Goal: Information Seeking & Learning: Find specific fact

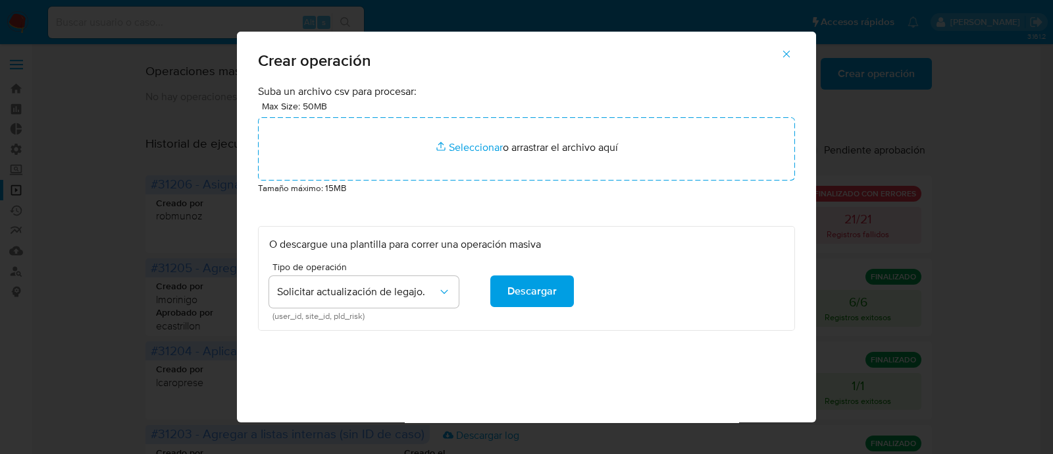
click at [793, 55] on icon "button" at bounding box center [787, 54] width 12 height 12
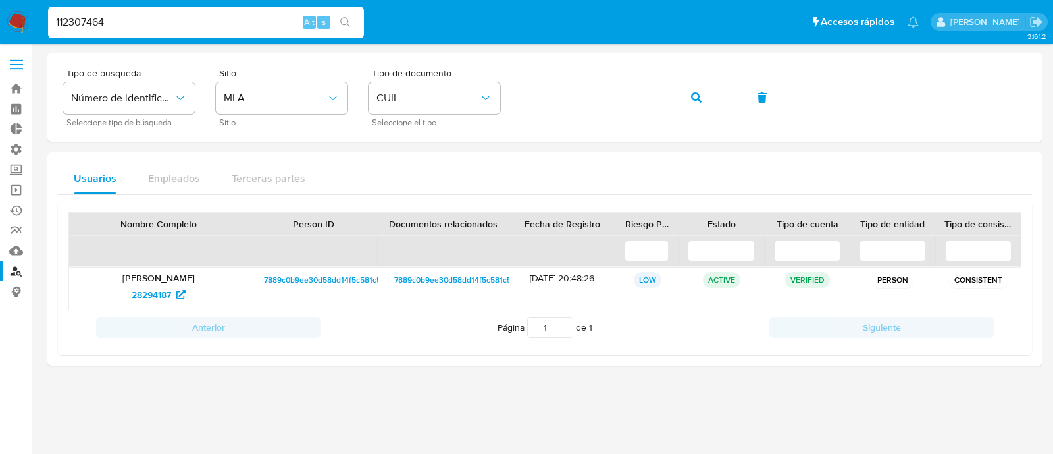
type input "112307464"
click at [16, 24] on img at bounding box center [18, 22] width 22 height 22
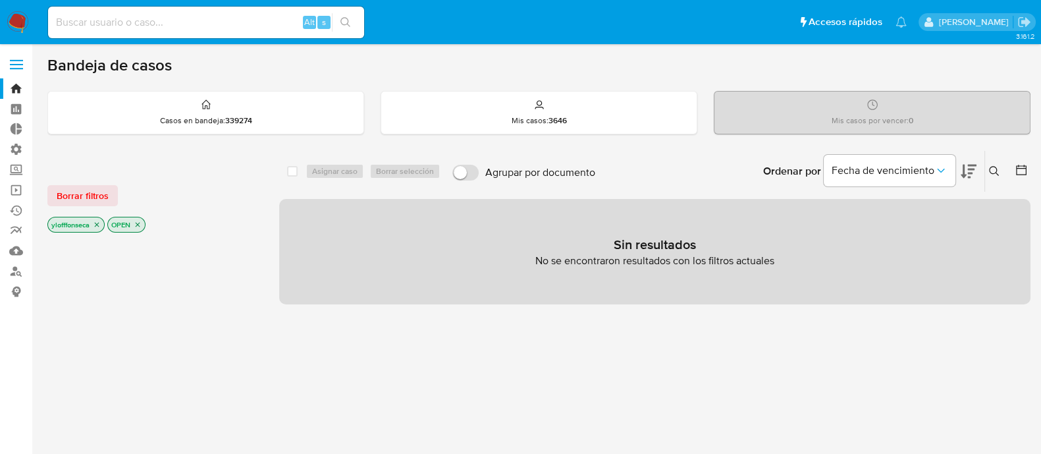
click at [174, 26] on input at bounding box center [206, 22] width 316 height 17
paste input "112307464"
type input "112307464"
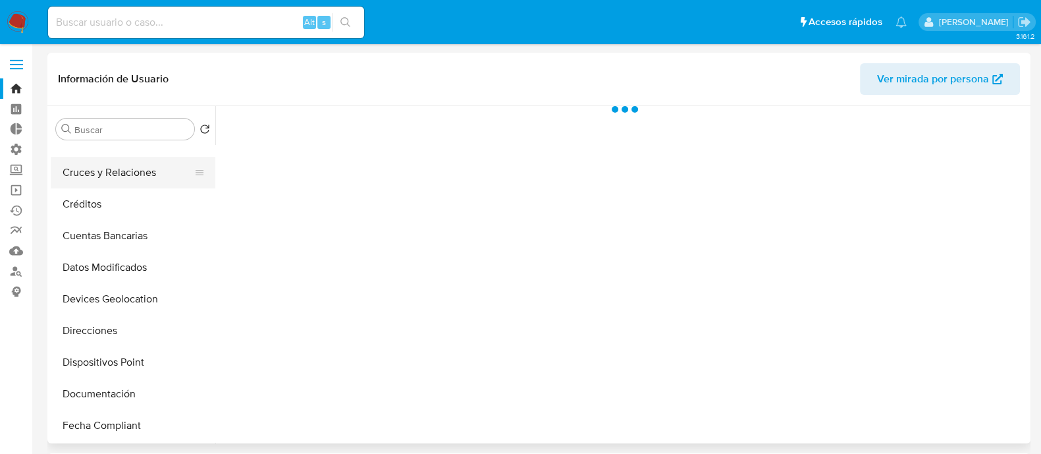
scroll to position [246, 0]
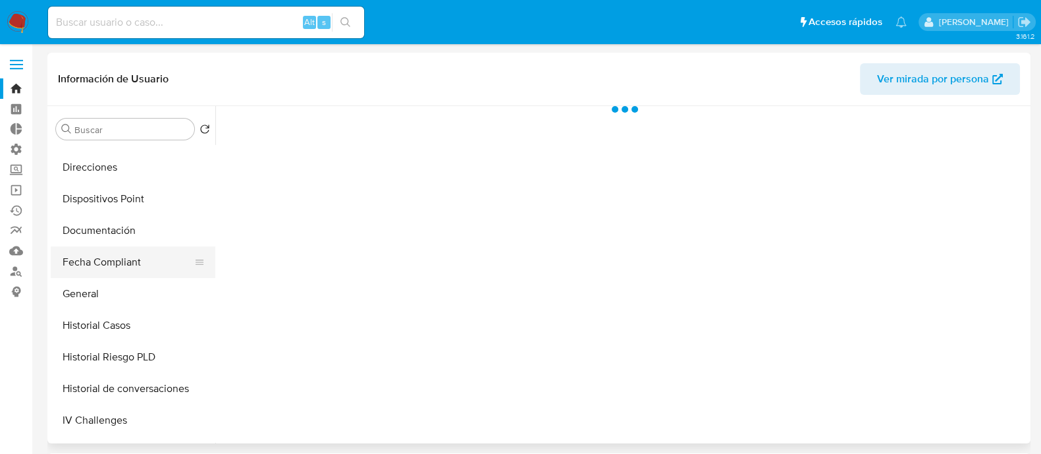
select select "10"
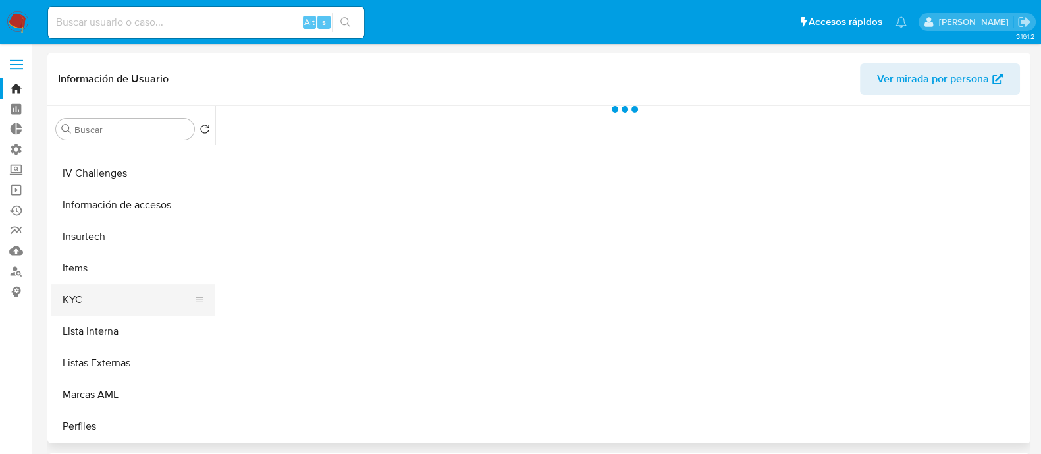
click at [135, 313] on button "KYC" at bounding box center [128, 300] width 154 height 32
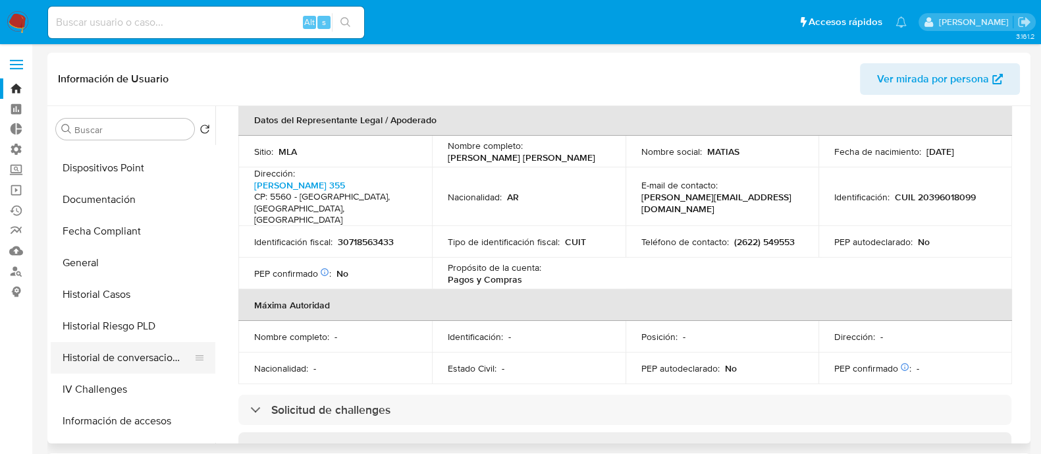
scroll to position [246, 0]
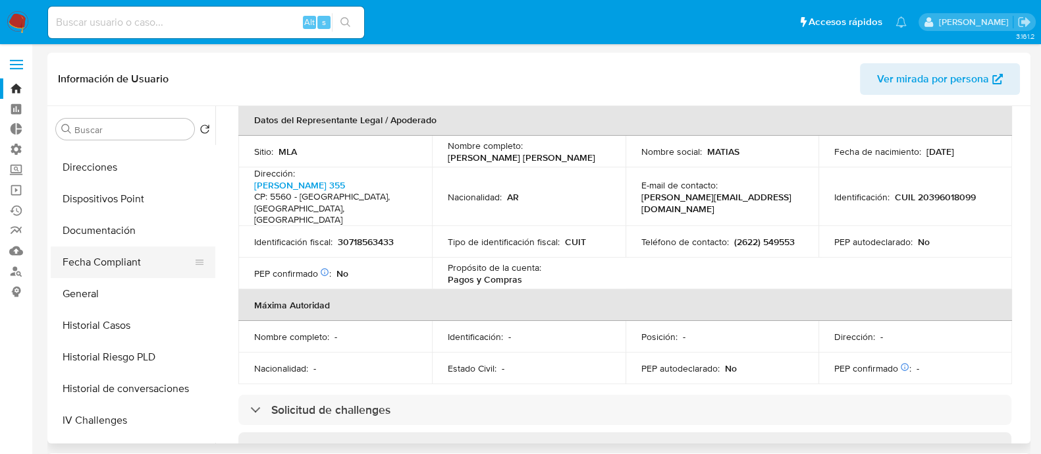
click at [138, 268] on button "Fecha Compliant" at bounding box center [128, 262] width 154 height 32
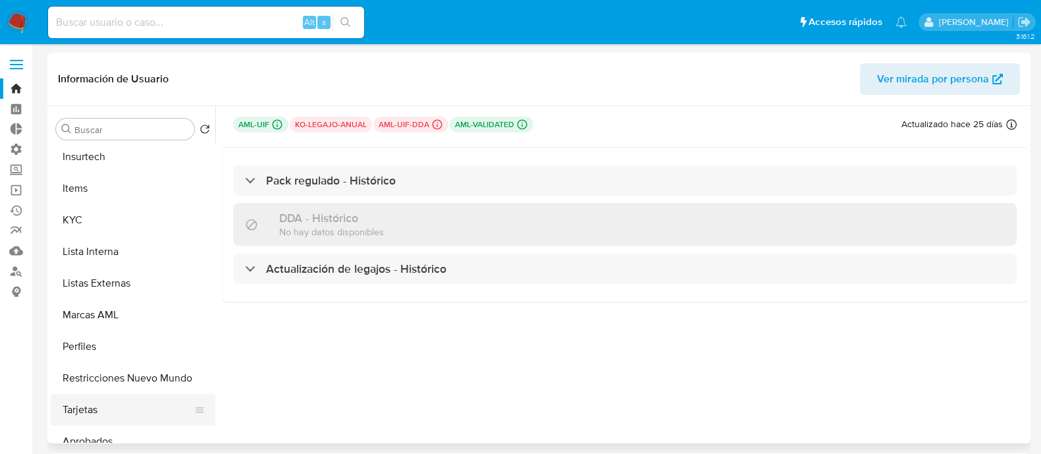
scroll to position [518, 0]
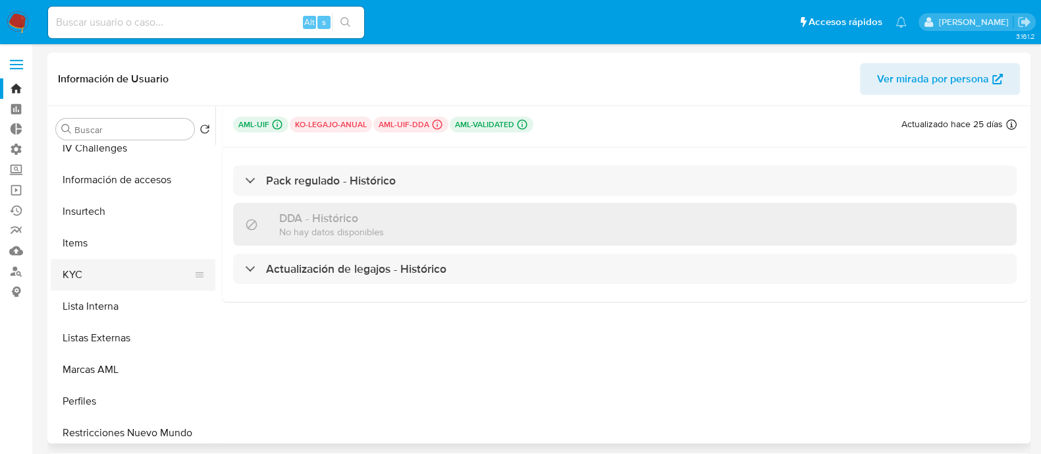
click at [123, 277] on button "KYC" at bounding box center [128, 275] width 154 height 32
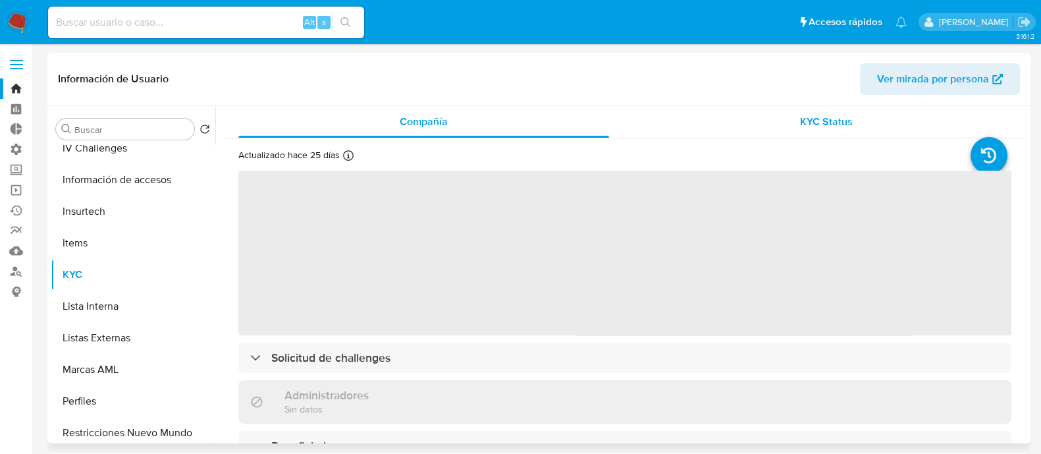
click at [784, 121] on div "KYC Status" at bounding box center [826, 122] width 371 height 32
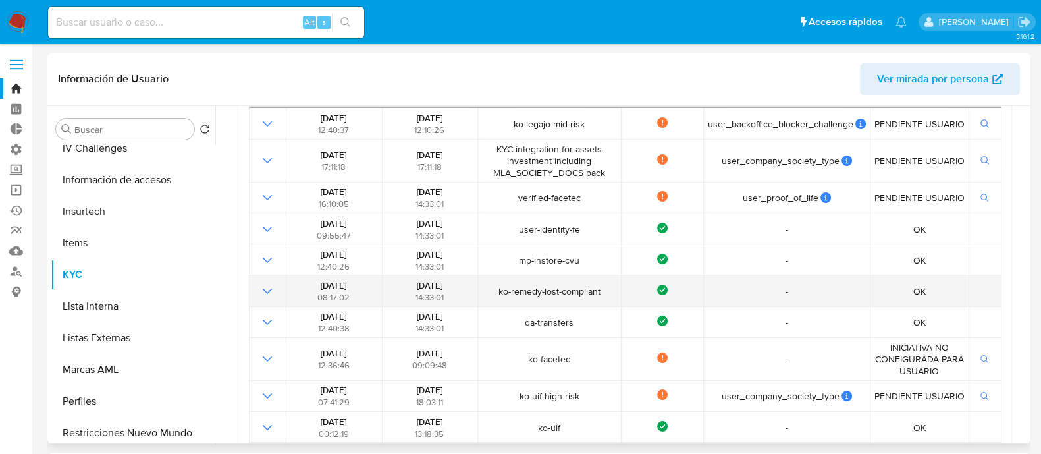
scroll to position [164, 0]
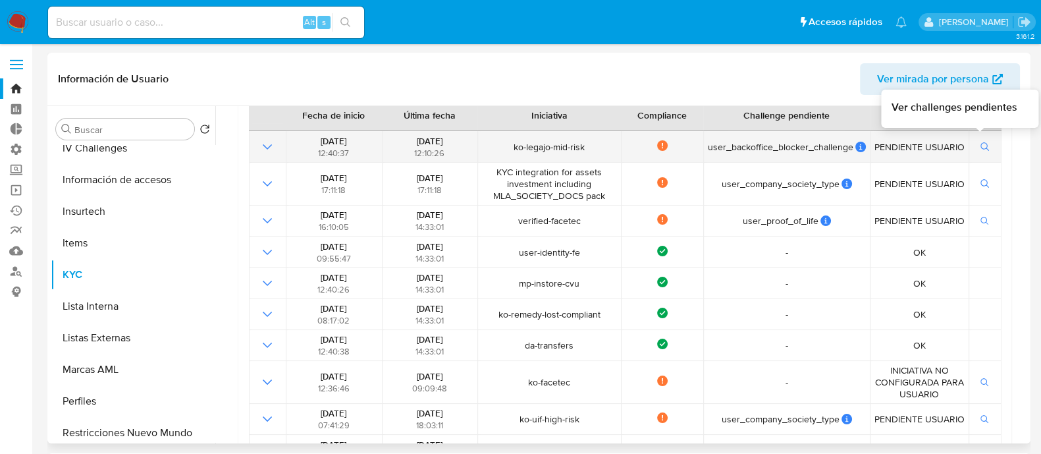
click at [842, 149] on icon "button" at bounding box center [984, 146] width 9 height 9
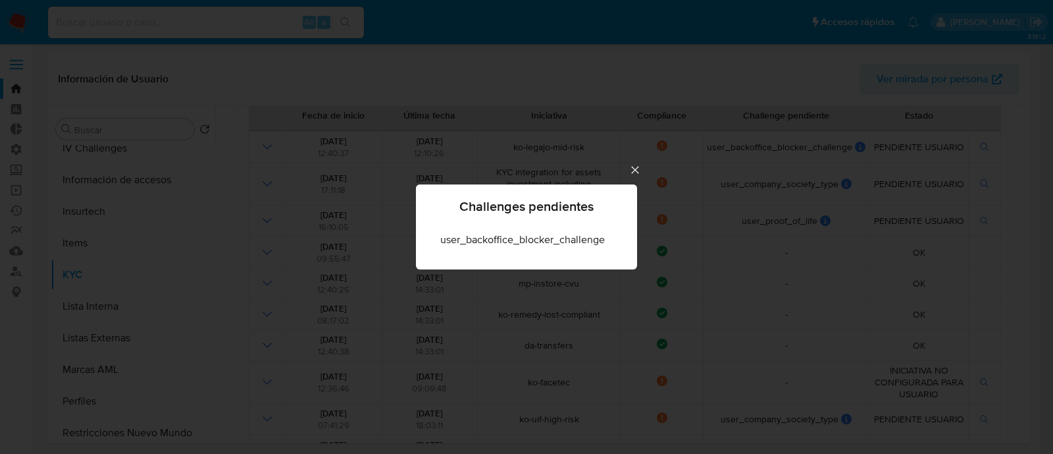
click at [638, 169] on icon "Cerrar" at bounding box center [635, 169] width 13 height 13
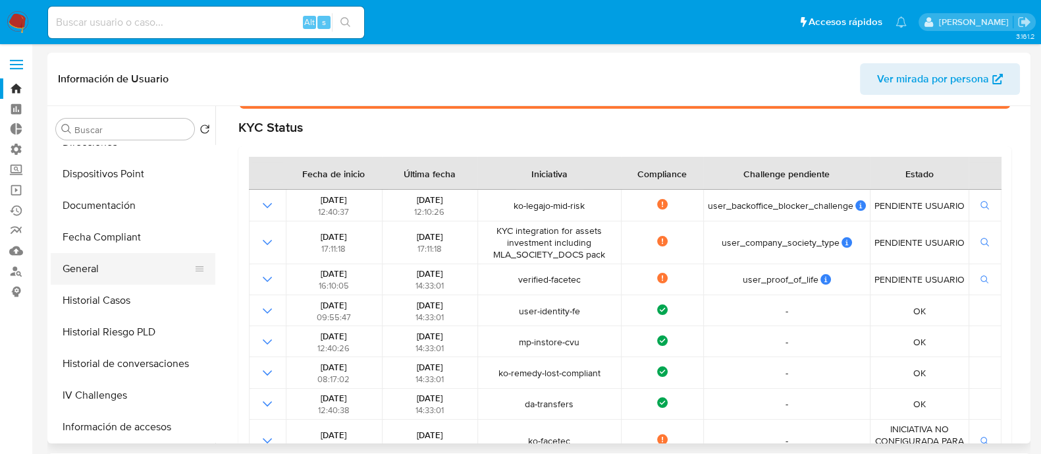
scroll to position [189, 0]
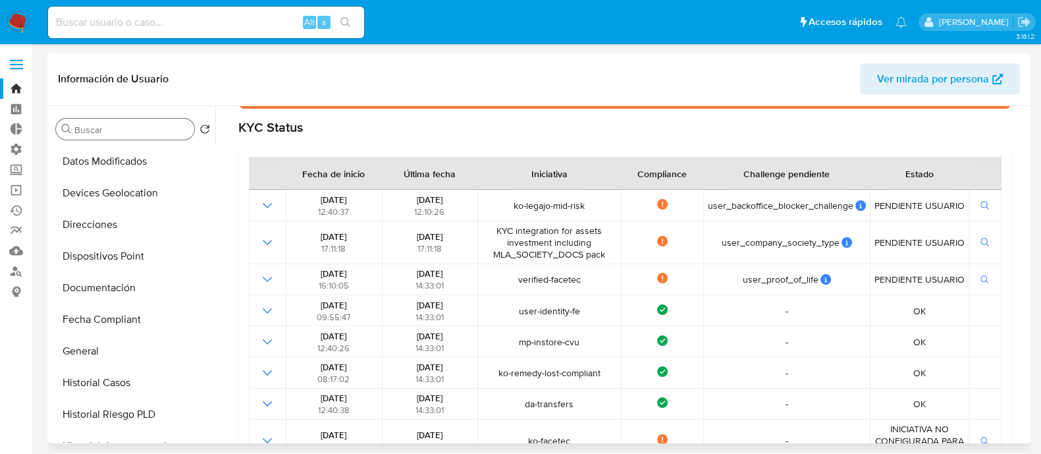
click at [109, 128] on input "Buscar" at bounding box center [131, 130] width 115 height 12
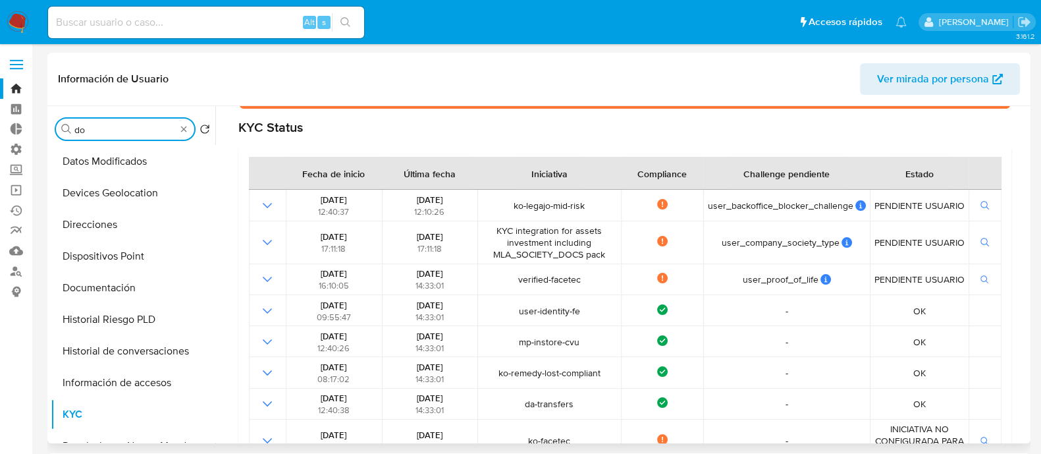
scroll to position [0, 0]
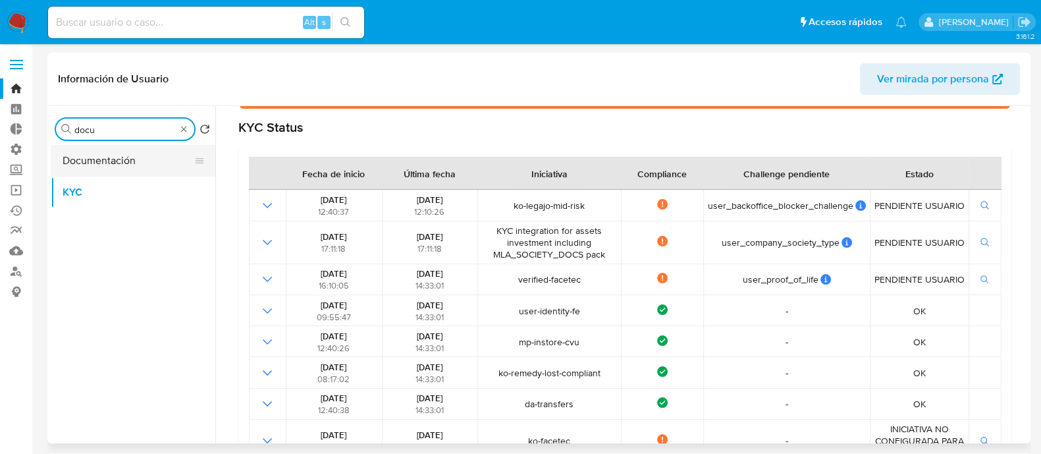
type input "docu"
click at [90, 159] on button "Documentación" at bounding box center [128, 161] width 154 height 32
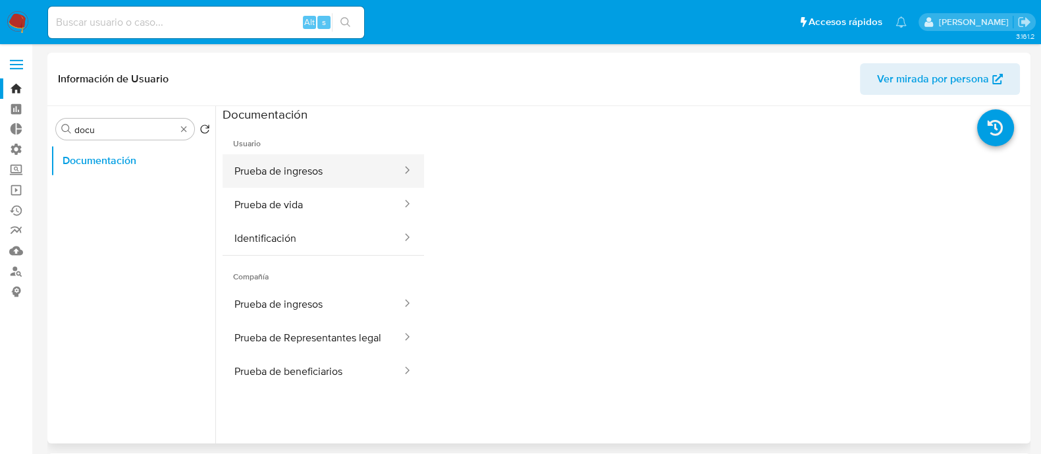
click at [372, 184] on button "Prueba de ingresos" at bounding box center [313, 171] width 180 height 34
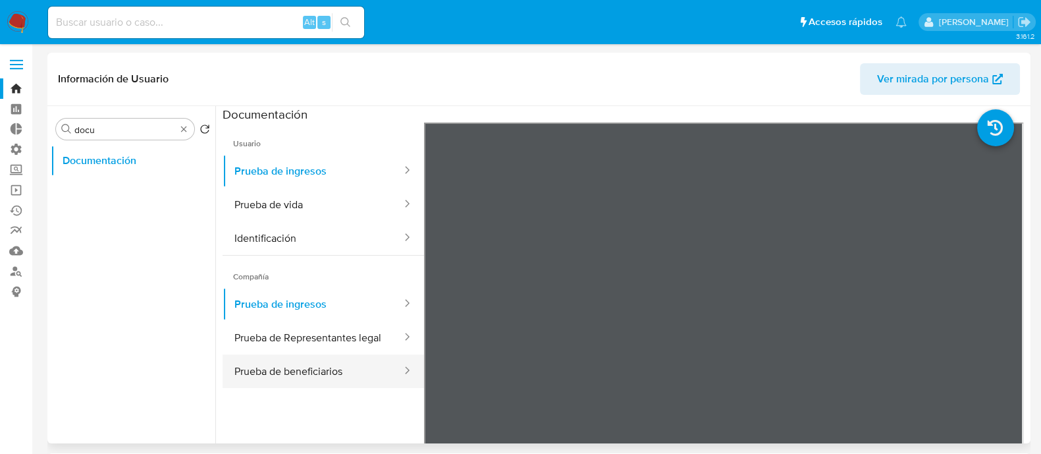
click at [341, 362] on button "Prueba de beneficiarios" at bounding box center [313, 371] width 180 height 34
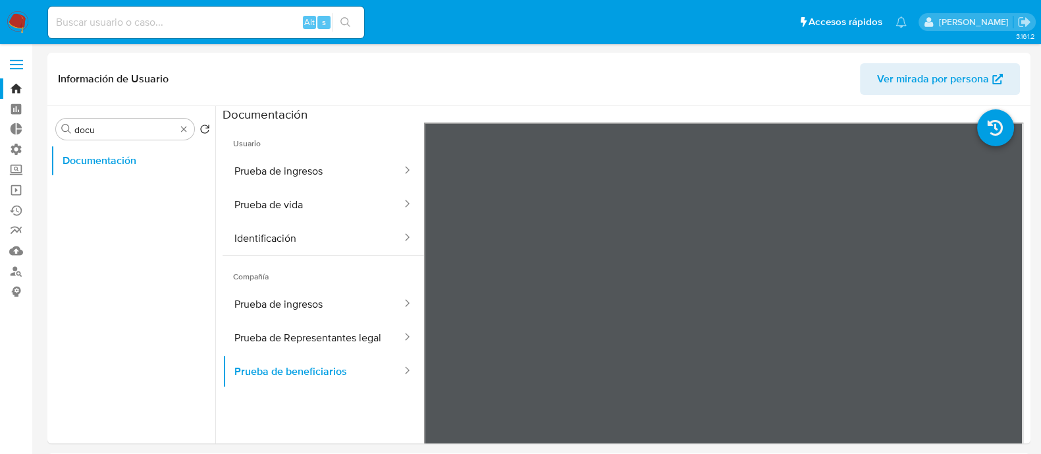
click at [161, 18] on input at bounding box center [206, 22] width 316 height 17
paste input "278859238"
type input "278859238"
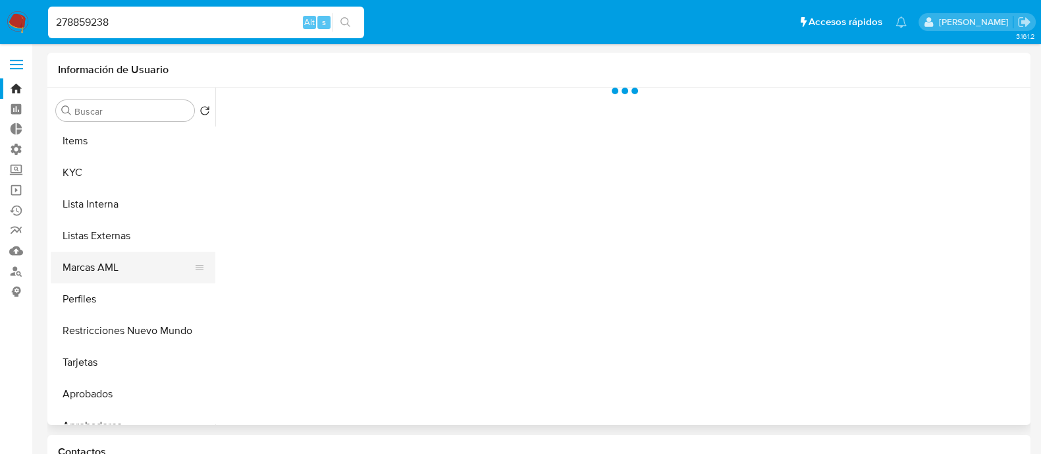
scroll to position [575, 0]
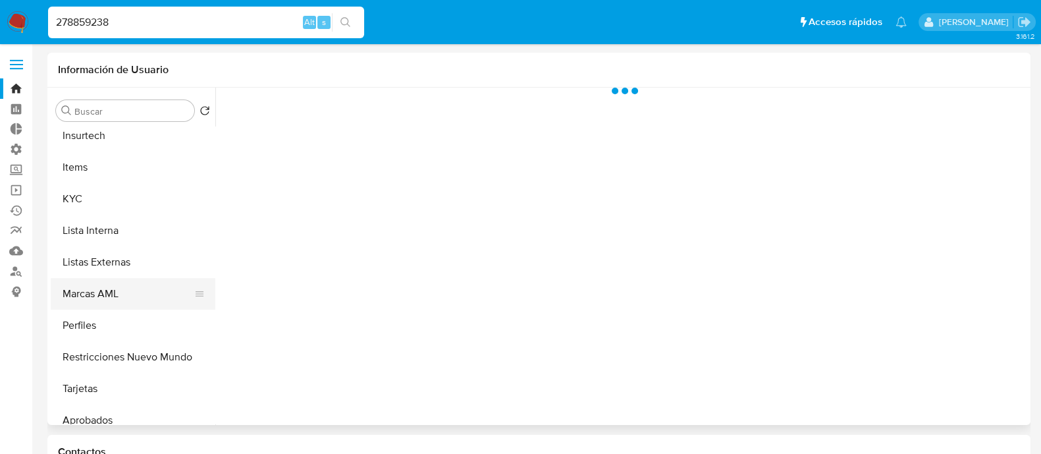
select select "10"
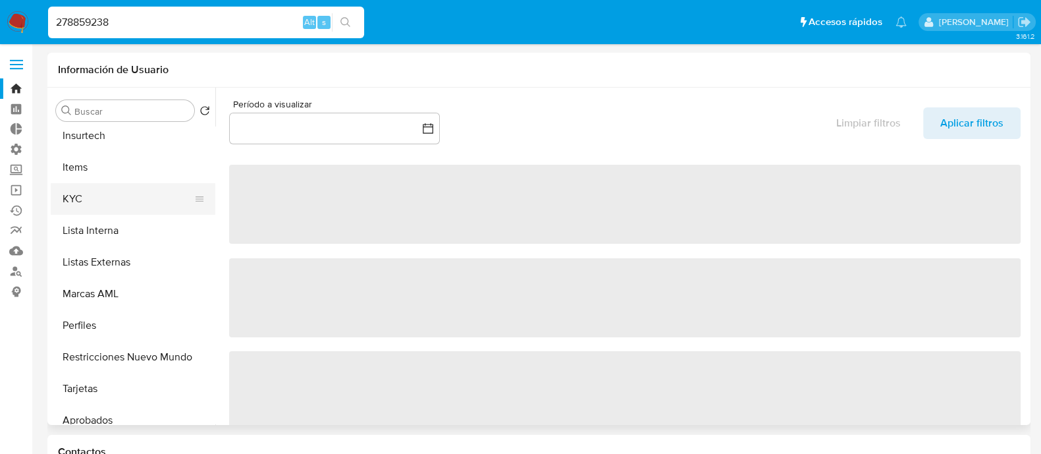
click at [126, 203] on button "KYC" at bounding box center [128, 199] width 154 height 32
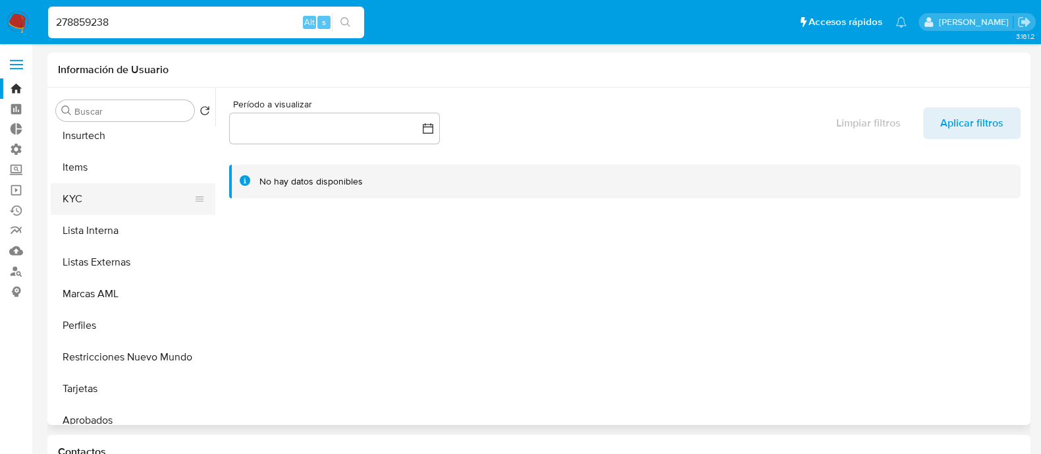
click at [198, 199] on icon at bounding box center [199, 199] width 11 height 11
click at [123, 205] on button "KYC" at bounding box center [128, 199] width 154 height 32
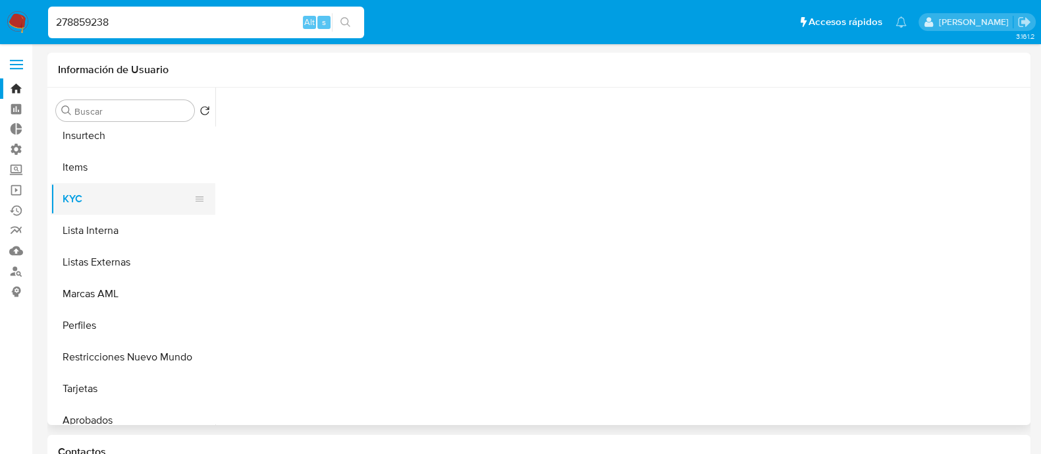
click at [123, 205] on button "KYC" at bounding box center [128, 199] width 154 height 32
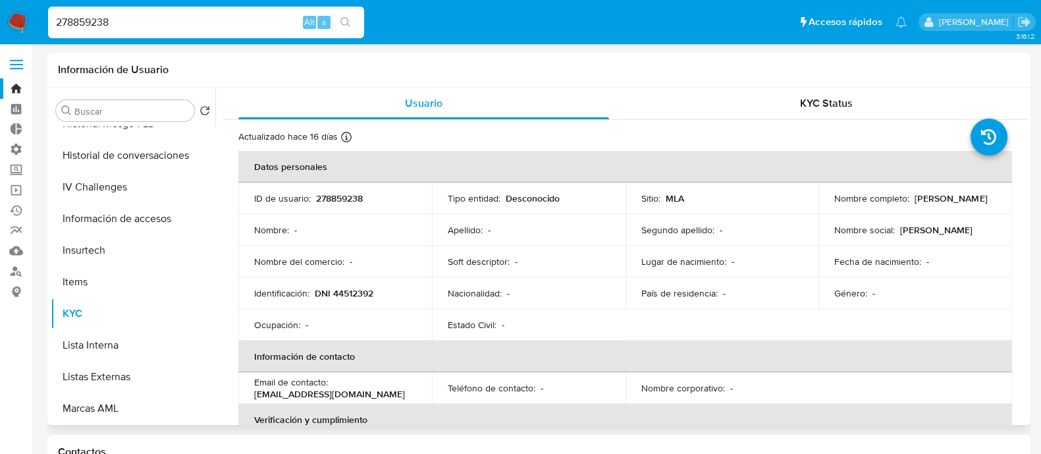
scroll to position [494, 0]
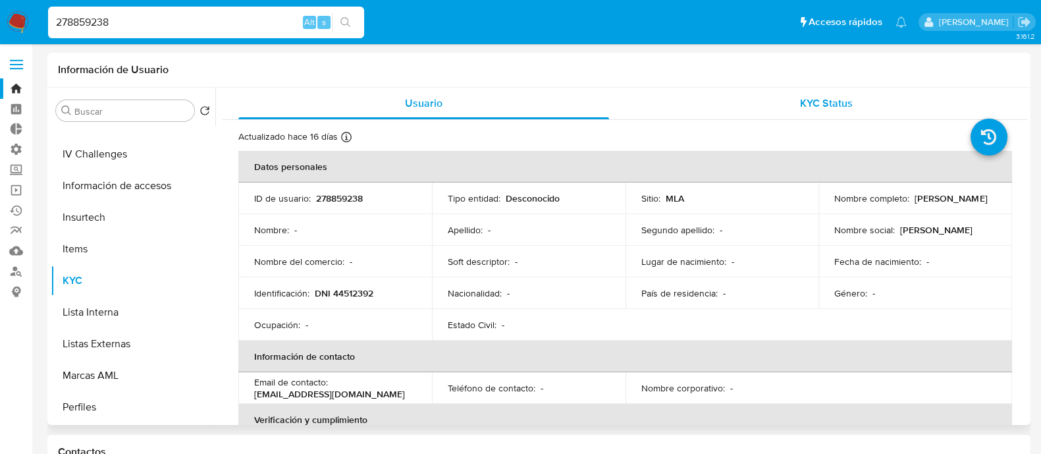
click at [825, 105] on span "KYC Status" at bounding box center [826, 102] width 53 height 15
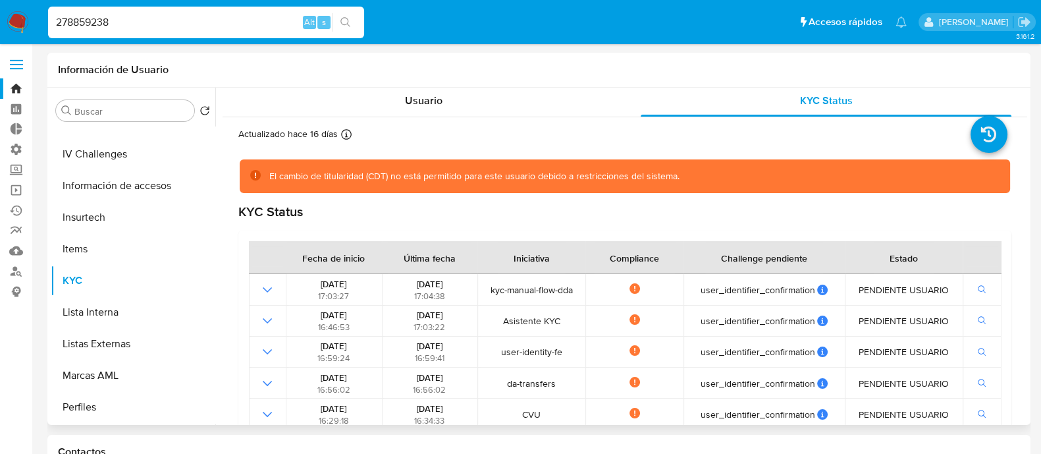
scroll to position [0, 0]
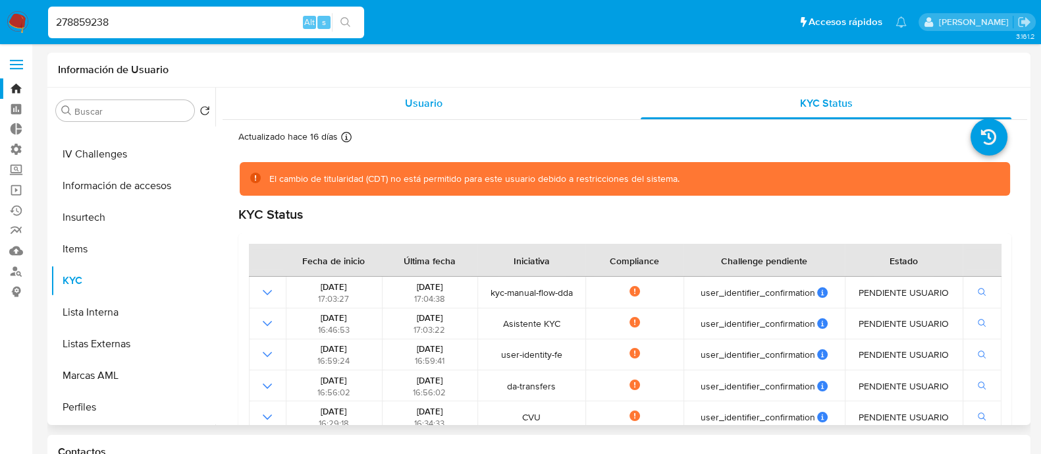
click at [463, 113] on div "Usuario" at bounding box center [423, 104] width 371 height 32
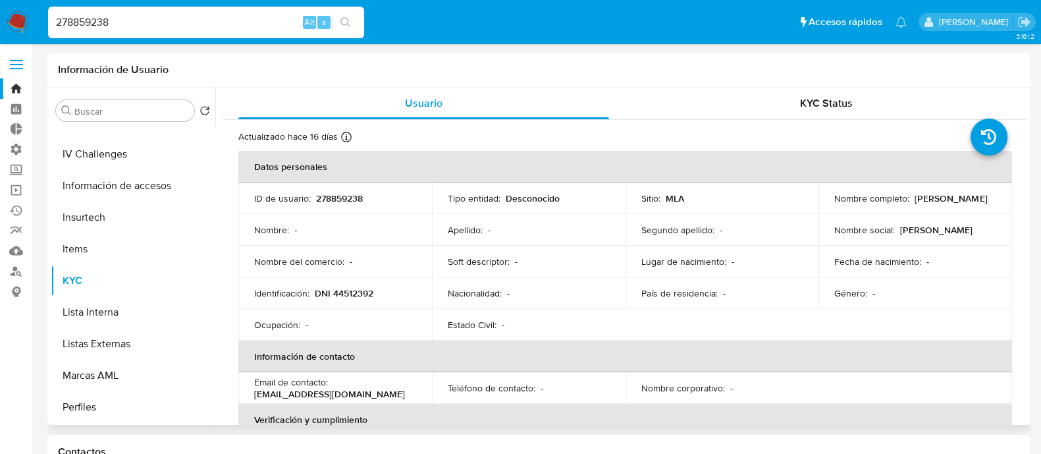
click at [471, 340] on th "Información de contacto" at bounding box center [625, 356] width 774 height 32
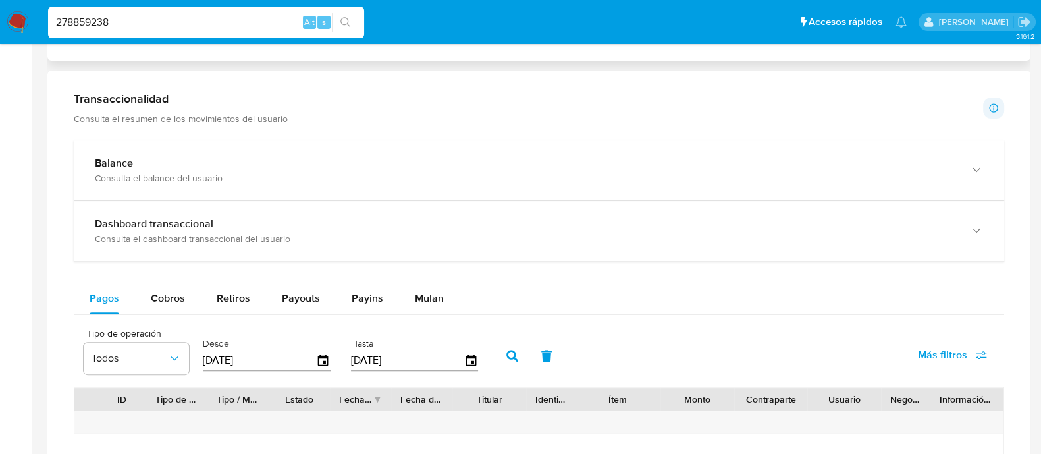
scroll to position [447, 0]
